Goal: Information Seeking & Learning: Learn about a topic

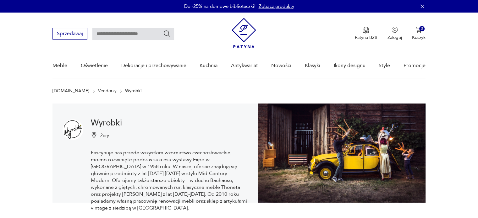
click at [111, 33] on input "text" at bounding box center [133, 34] width 82 height 12
click at [247, 32] on img at bounding box center [243, 33] width 24 height 30
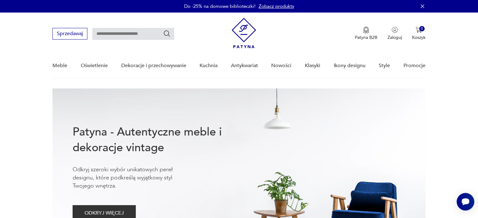
click at [107, 33] on input "text" at bounding box center [133, 34] width 82 height 12
type input "********"
click at [164, 34] on icon "Szukaj" at bounding box center [167, 33] width 6 height 6
type input "********"
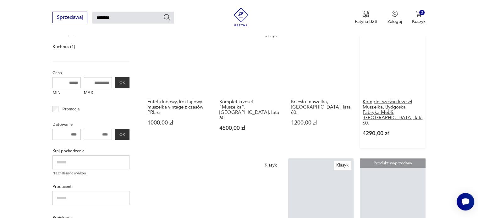
scroll to position [117, 0]
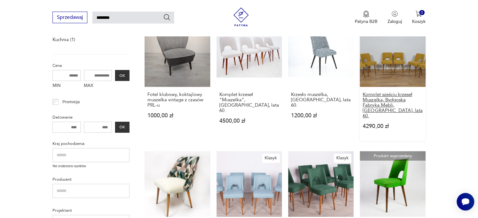
click at [398, 100] on h3 "Komplet sześciu krzeseł Muszelka, Bydgoska Fabryka Mebli, [GEOGRAPHIC_DATA], la…" at bounding box center [392, 105] width 60 height 27
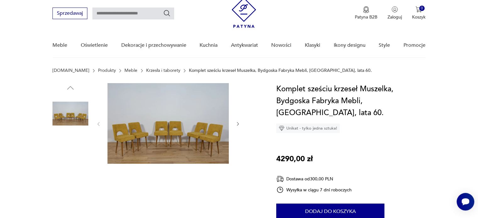
scroll to position [31, 0]
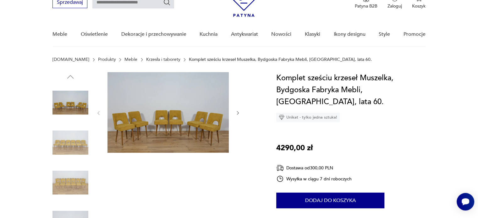
click at [237, 113] on icon "button" at bounding box center [237, 113] width 5 height 5
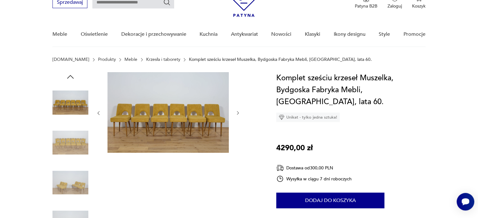
click at [237, 113] on icon "button" at bounding box center [237, 113] width 5 height 5
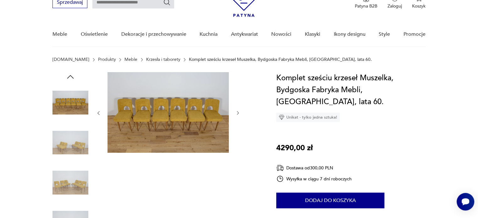
click at [237, 113] on icon "button" at bounding box center [237, 113] width 5 height 5
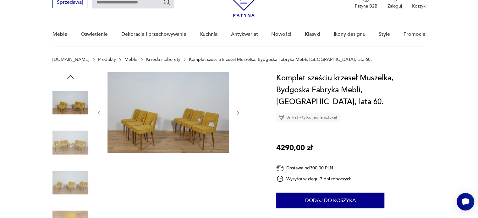
click at [186, 122] on img at bounding box center [167, 112] width 121 height 81
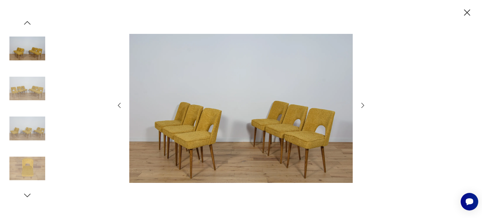
click at [364, 106] on icon "button" at bounding box center [363, 106] width 8 height 8
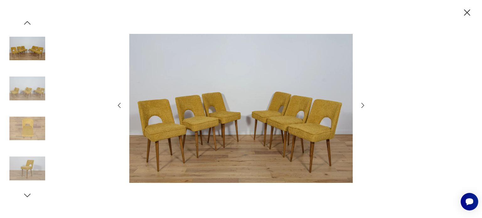
click at [364, 107] on icon "button" at bounding box center [363, 106] width 8 height 8
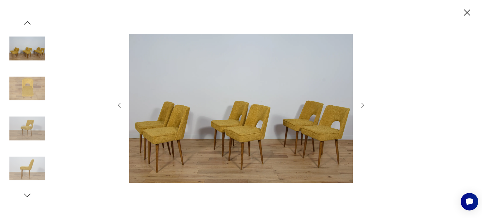
click at [364, 107] on icon "button" at bounding box center [363, 106] width 8 height 8
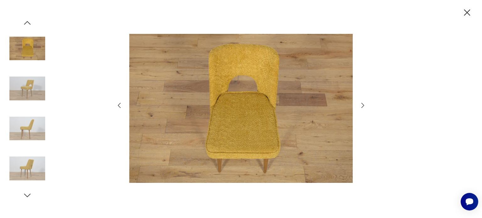
click at [364, 108] on icon "button" at bounding box center [363, 106] width 8 height 8
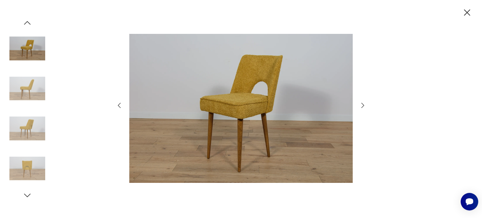
click at [364, 108] on icon "button" at bounding box center [363, 106] width 8 height 8
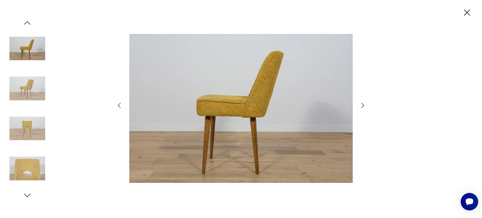
click at [364, 108] on icon "button" at bounding box center [363, 106] width 8 height 8
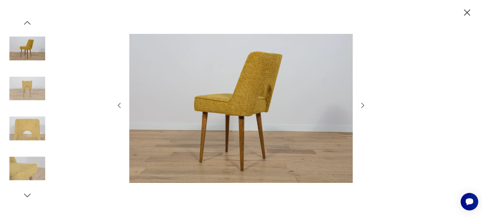
click at [364, 108] on icon "button" at bounding box center [363, 106] width 8 height 8
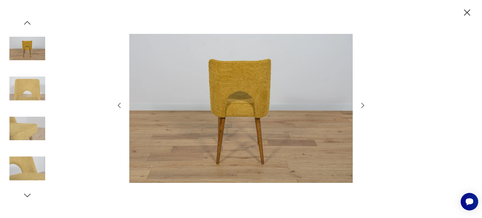
click at [364, 108] on icon "button" at bounding box center [363, 106] width 8 height 8
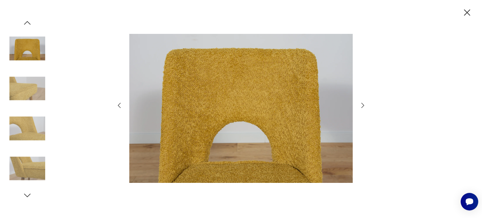
click at [363, 108] on icon "button" at bounding box center [363, 106] width 8 height 8
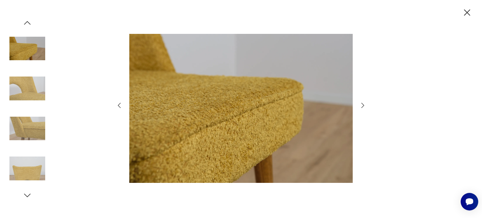
click at [469, 12] on icon "button" at bounding box center [467, 12] width 11 height 11
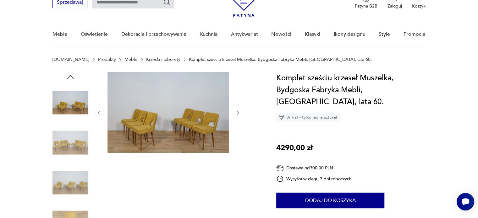
type input "********"
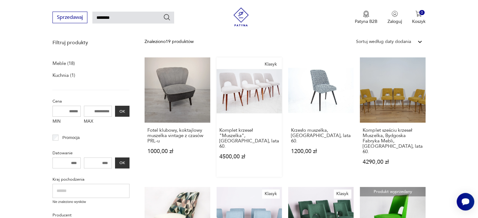
scroll to position [54, 0]
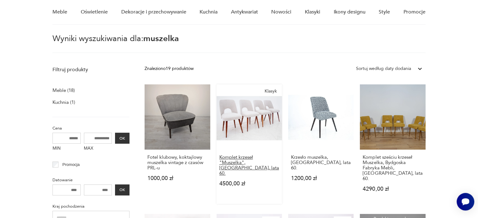
click at [243, 157] on h3 "Komplet krzeseł "Muszelka", [GEOGRAPHIC_DATA], lata 60." at bounding box center [249, 165] width 60 height 21
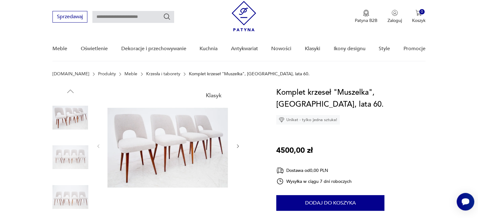
scroll to position [31, 0]
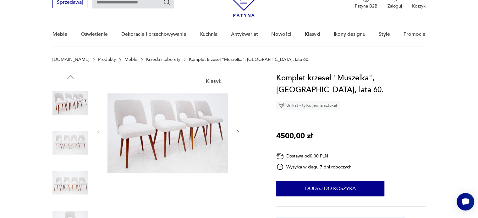
click at [157, 117] on img at bounding box center [167, 131] width 121 height 118
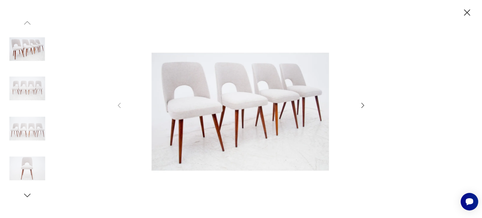
click at [363, 106] on icon "button" at bounding box center [363, 106] width 8 height 8
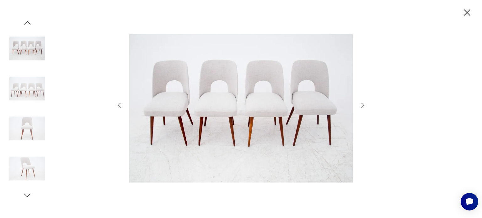
click at [363, 106] on icon "button" at bounding box center [363, 106] width 8 height 8
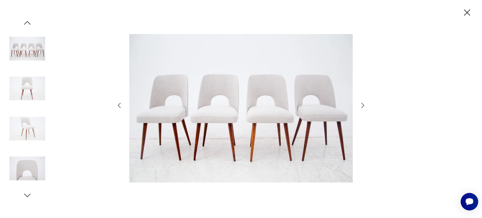
click at [363, 106] on icon "button" at bounding box center [363, 106] width 8 height 8
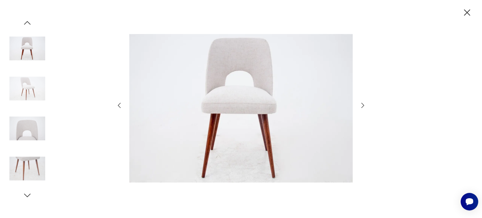
click at [363, 106] on icon "button" at bounding box center [363, 106] width 8 height 8
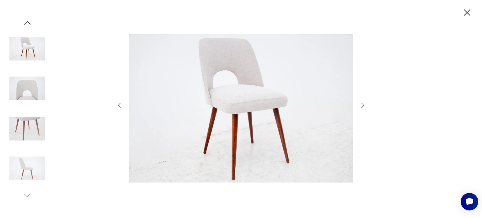
click at [363, 106] on icon "button" at bounding box center [363, 106] width 8 height 8
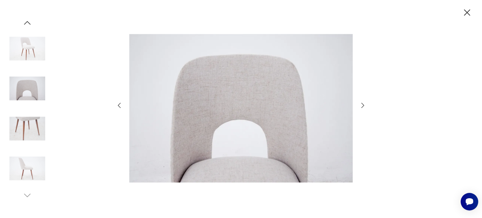
click at [363, 106] on icon "button" at bounding box center [363, 106] width 8 height 8
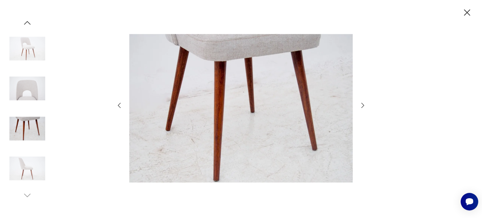
click at [363, 106] on icon "button" at bounding box center [363, 106] width 8 height 8
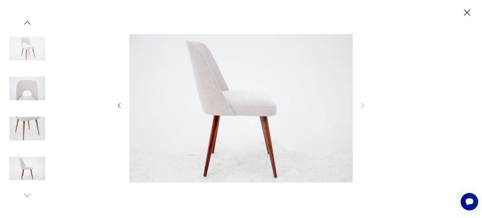
click at [467, 15] on icon "button" at bounding box center [467, 12] width 11 height 11
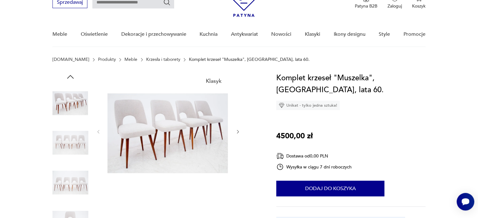
click at [139, 125] on img at bounding box center [167, 131] width 121 height 118
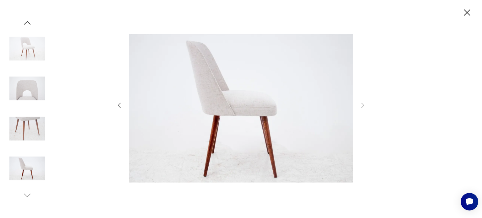
click at [467, 12] on icon "button" at bounding box center [467, 12] width 6 height 6
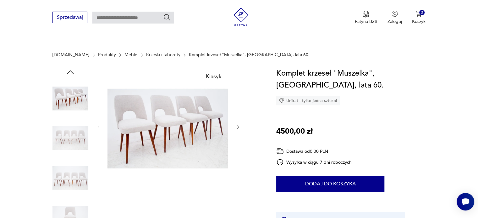
scroll to position [0, 0]
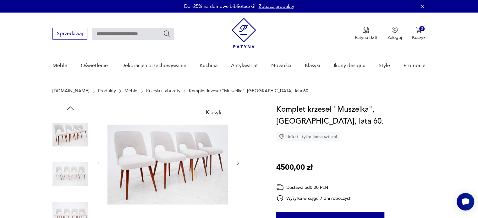
type input "********"
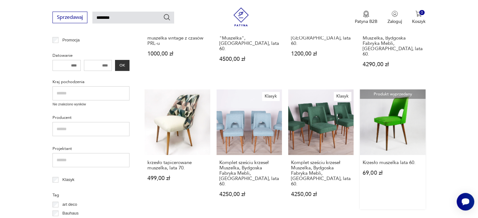
scroll to position [210, 0]
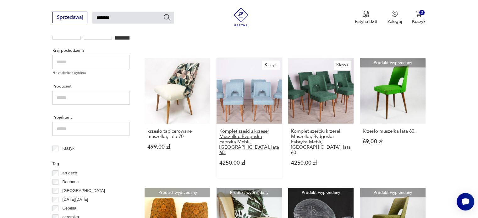
click at [257, 135] on h3 "Komplet sześciu krzeseł Muszelka, Bydgoska Fabryka Mebli, [GEOGRAPHIC_DATA], la…" at bounding box center [249, 142] width 60 height 27
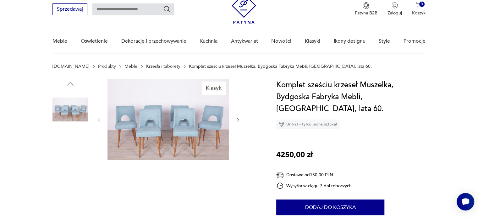
scroll to position [31, 0]
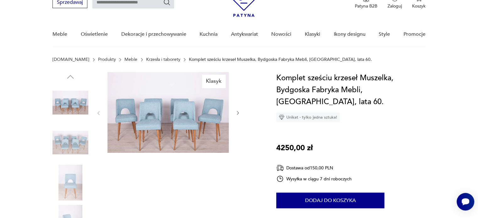
click at [166, 121] on img at bounding box center [167, 112] width 121 height 81
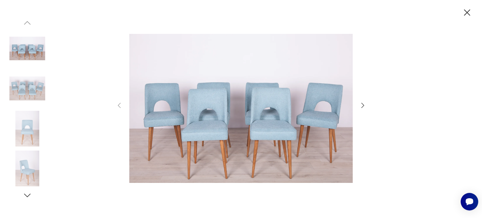
click at [364, 105] on icon "button" at bounding box center [363, 105] width 3 height 5
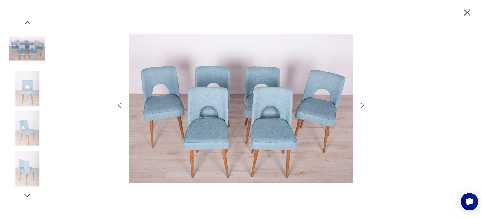
click at [364, 105] on icon "button" at bounding box center [363, 105] width 3 height 5
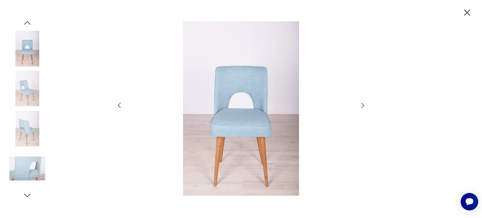
click at [364, 105] on icon "button" at bounding box center [363, 105] width 3 height 5
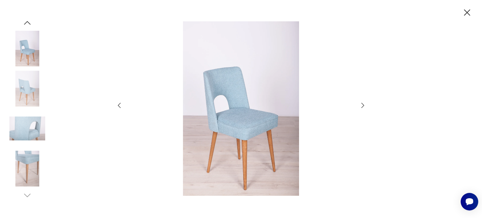
click at [364, 105] on icon "button" at bounding box center [363, 105] width 3 height 5
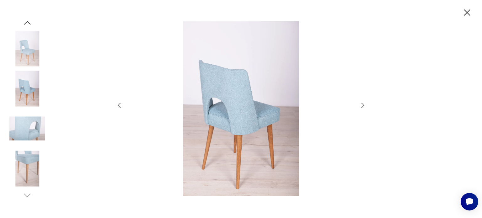
click at [364, 105] on icon "button" at bounding box center [363, 105] width 3 height 5
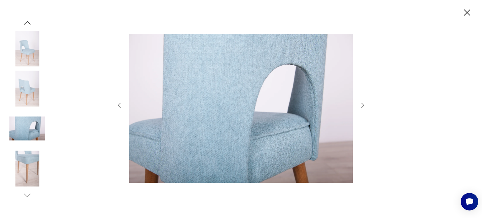
click at [364, 105] on icon "button" at bounding box center [363, 105] width 3 height 5
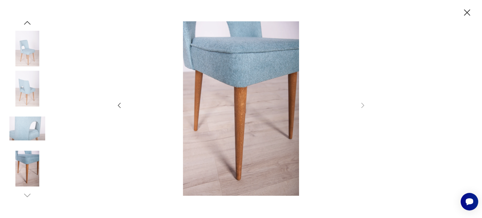
click at [466, 12] on icon "button" at bounding box center [467, 12] width 11 height 11
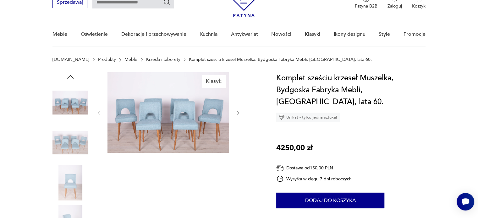
type input "********"
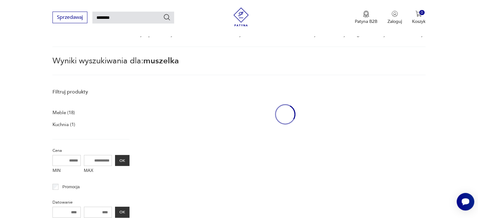
scroll to position [207, 0]
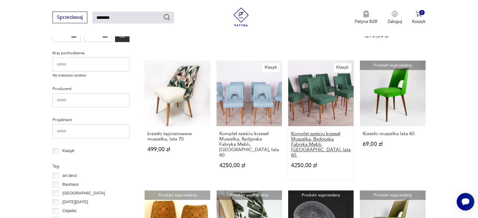
click at [320, 131] on h3 "Komplet sześciu krzeseł Muszelka, Bydgoska Fabryka Mebli, [GEOGRAPHIC_DATA], la…" at bounding box center [321, 144] width 60 height 27
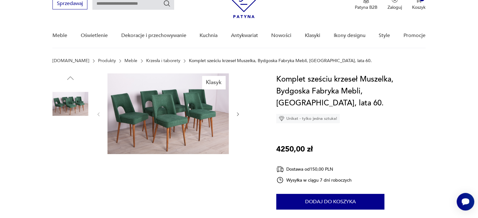
scroll to position [31, 0]
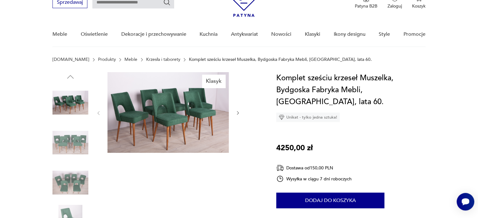
click at [238, 114] on icon "button" at bounding box center [237, 113] width 5 height 5
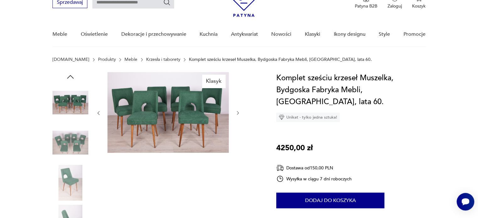
click at [237, 113] on icon "button" at bounding box center [237, 113] width 5 height 5
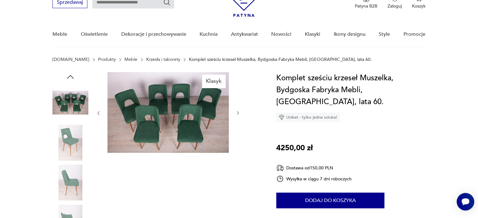
click at [237, 113] on icon "button" at bounding box center [237, 113] width 5 height 5
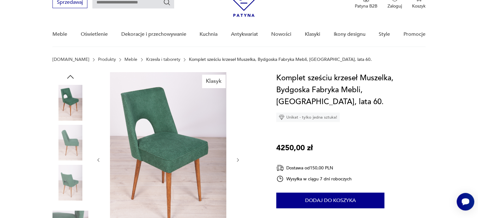
click at [237, 113] on div at bounding box center [168, 160] width 144 height 176
type input "********"
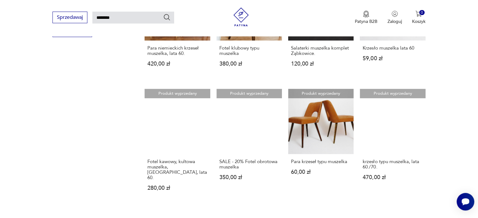
scroll to position [427, 0]
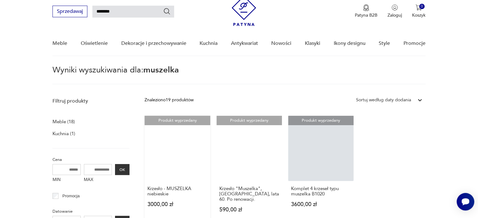
scroll to position [54, 0]
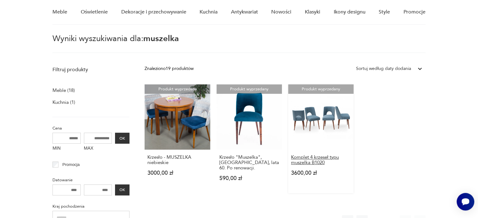
click at [320, 158] on h3 "Komplet 4 krzeseł typu muszelka B1020" at bounding box center [321, 160] width 60 height 11
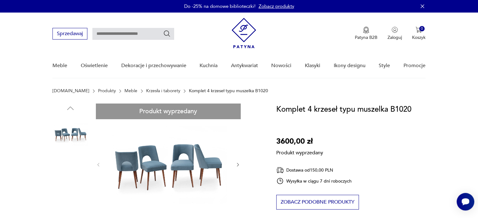
scroll to position [63, 0]
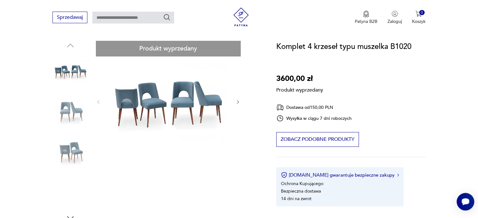
type input "********"
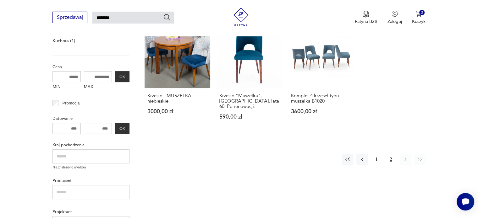
scroll to position [117, 0]
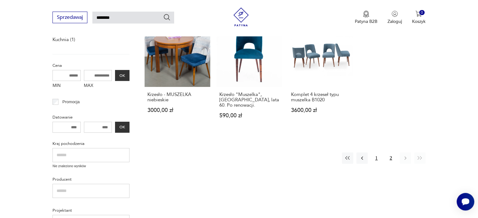
click at [376, 154] on button "1" at bounding box center [376, 158] width 11 height 11
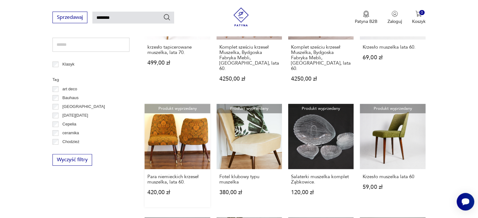
scroll to position [305, 0]
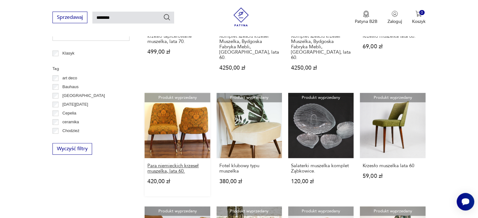
click at [171, 163] on h3 "Para niemieckich krzeseł muszelka, lata 60." at bounding box center [177, 168] width 60 height 11
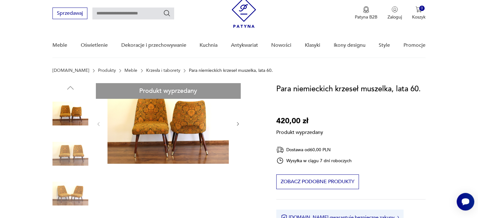
scroll to position [31, 0]
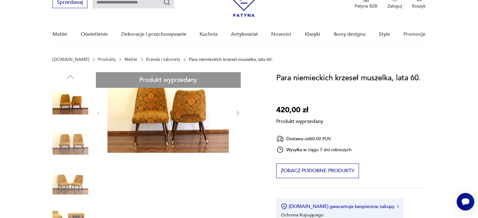
type input "********"
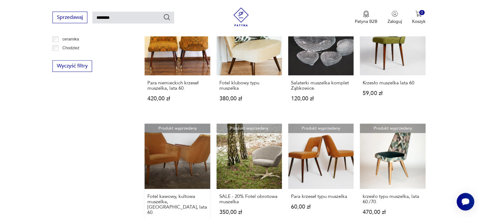
scroll to position [399, 0]
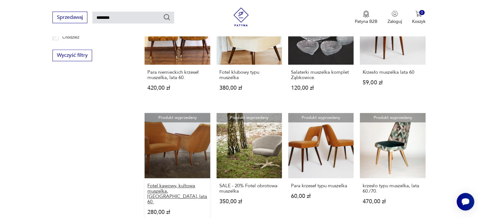
click at [171, 183] on h3 "Fotel kawowy, kultowa muszelka, [GEOGRAPHIC_DATA], lata 60." at bounding box center [177, 193] width 60 height 21
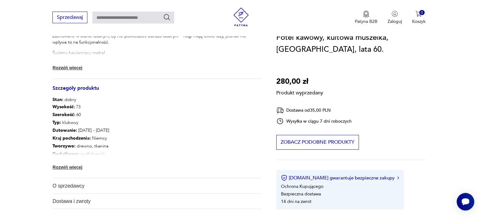
scroll to position [314, 0]
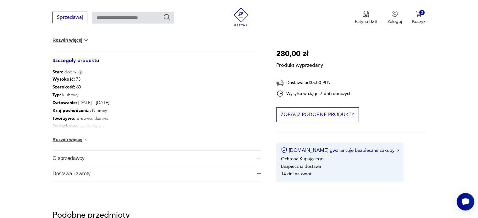
click at [76, 158] on span "O sprzedawcy" at bounding box center [152, 158] width 200 height 15
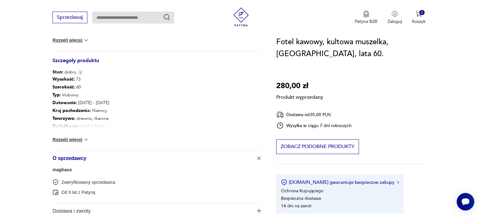
click at [65, 171] on link "maghaus" at bounding box center [61, 169] width 19 height 5
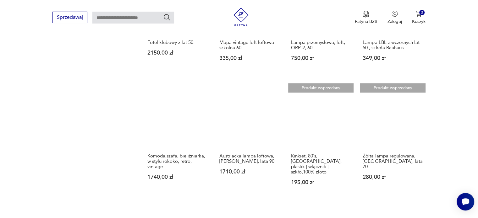
scroll to position [538, 0]
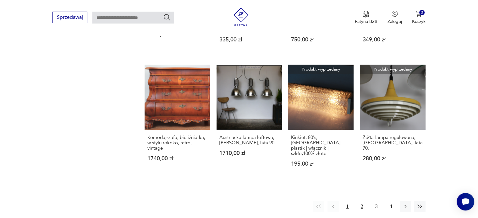
click at [363, 201] on button "2" at bounding box center [361, 206] width 11 height 11
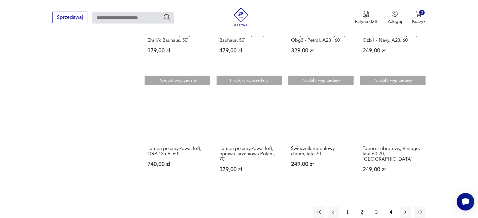
scroll to position [538, 0]
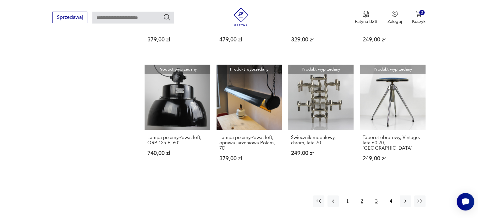
click at [378, 196] on button "3" at bounding box center [376, 201] width 11 height 11
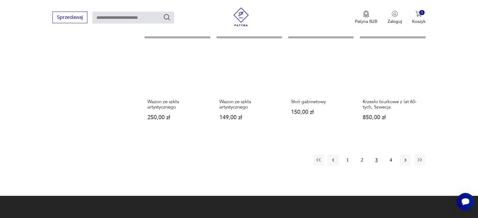
scroll to position [569, 0]
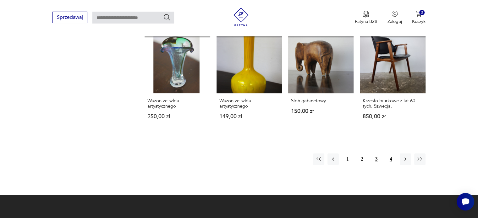
click at [392, 154] on button "4" at bounding box center [390, 159] width 11 height 11
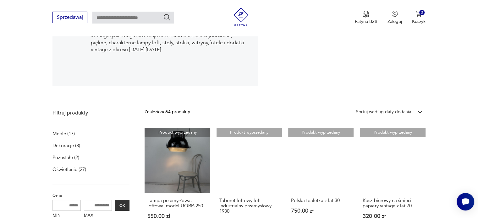
scroll to position [67, 0]
